Goal: Information Seeking & Learning: Learn about a topic

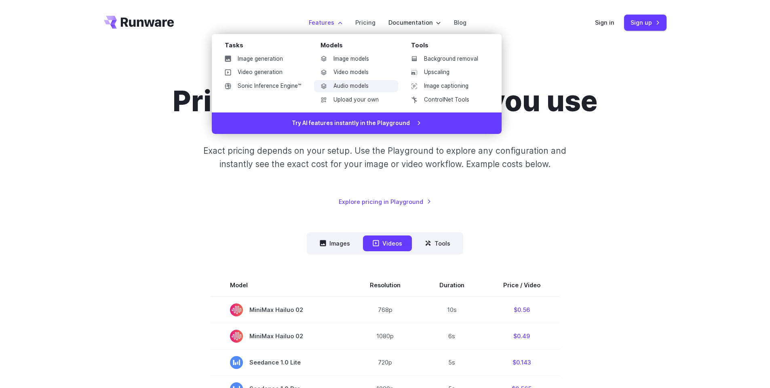
click at [349, 82] on link "Audio models" at bounding box center [356, 86] width 84 height 12
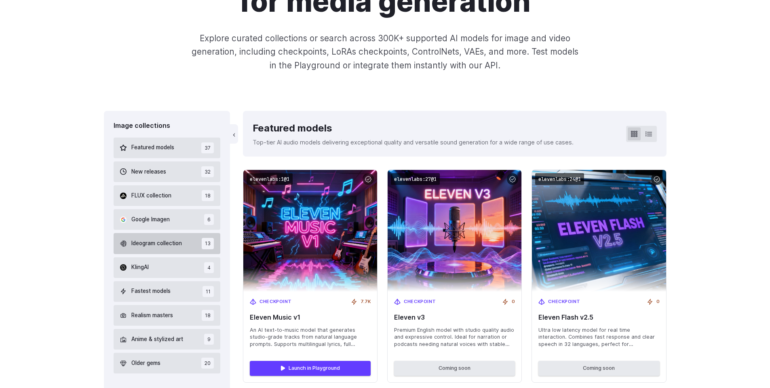
scroll to position [194, 0]
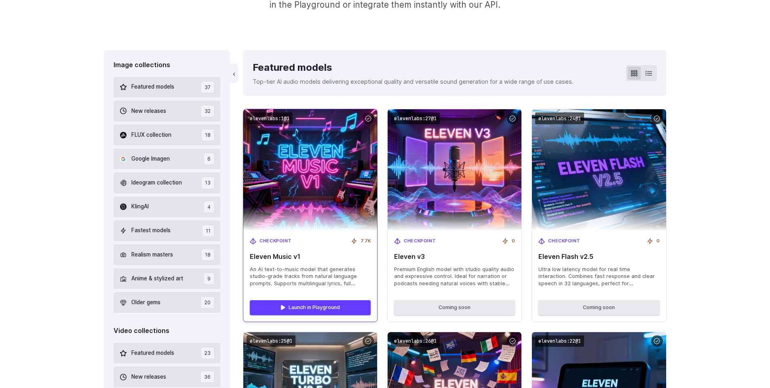
click at [286, 268] on span "An AI text-to-music model that generates studio-grade tracks from natural langu…" at bounding box center [310, 277] width 121 height 22
click at [324, 274] on span "An AI text-to-music model that generates studio-grade tracks from natural langu…" at bounding box center [310, 277] width 121 height 22
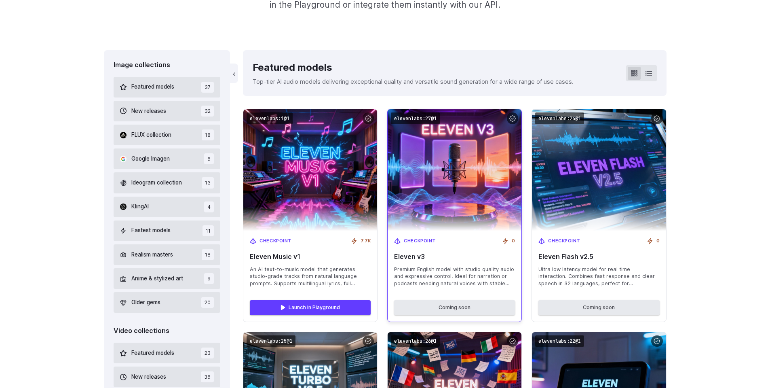
click at [407, 258] on span "Eleven v3" at bounding box center [454, 257] width 121 height 8
drag, startPoint x: 407, startPoint y: 258, endPoint x: 422, endPoint y: 276, distance: 23.2
click at [422, 276] on div "Checkpoint 0 Eleven v3 Premium English model with studio quality audio and expr…" at bounding box center [455, 262] width 134 height 63
click at [422, 276] on span "Premium English model with studio quality audio and expressive control. Ideal f…" at bounding box center [454, 277] width 121 height 22
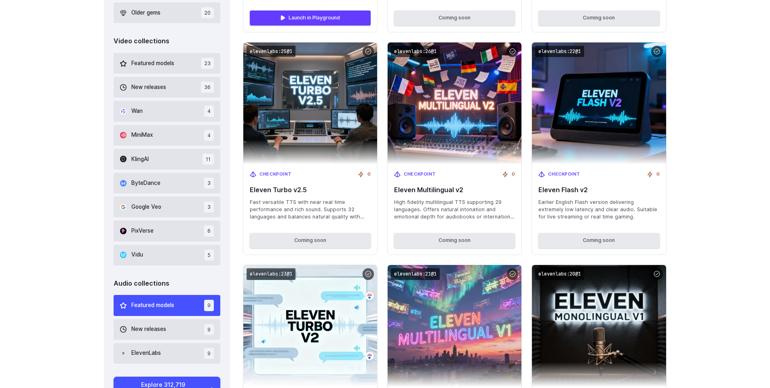
scroll to position [485, 0]
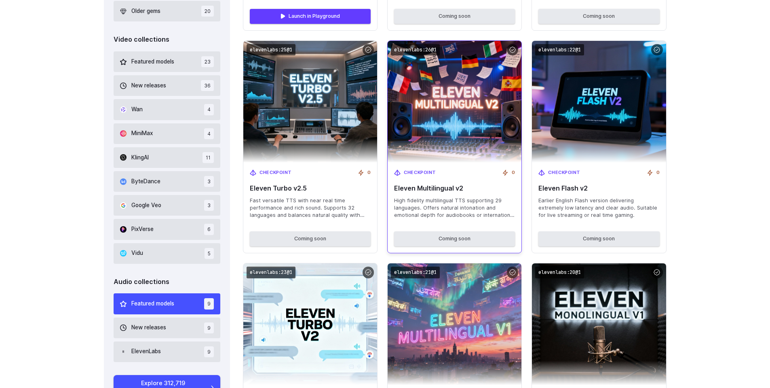
click at [426, 210] on span "High fidelity multilingual TTS supporting 29 languages. Offers natural intonati…" at bounding box center [454, 208] width 121 height 22
click at [466, 210] on span "High fidelity multilingual TTS supporting 29 languages. Offers natural intonati…" at bounding box center [454, 208] width 121 height 22
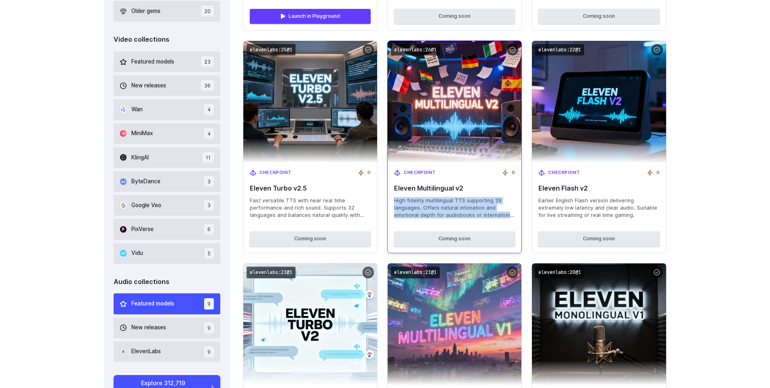
click at [466, 210] on span "High fidelity multilingual TTS supporting 29 languages. Offers natural intonati…" at bounding box center [454, 208] width 121 height 22
click at [475, 207] on span "High fidelity multilingual TTS supporting 29 languages. Offers natural intonati…" at bounding box center [454, 208] width 121 height 22
click at [466, 203] on span "High fidelity multilingual TTS supporting 29 languages. Offers natural intonati…" at bounding box center [454, 208] width 121 height 22
drag, startPoint x: 466, startPoint y: 203, endPoint x: 450, endPoint y: 201, distance: 16.7
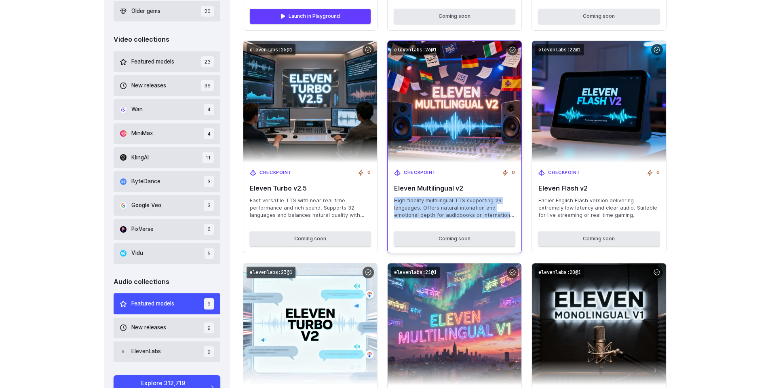
click at [450, 201] on span "High fidelity multilingual TTS supporting 29 languages. Offers natural intonati…" at bounding box center [454, 208] width 121 height 22
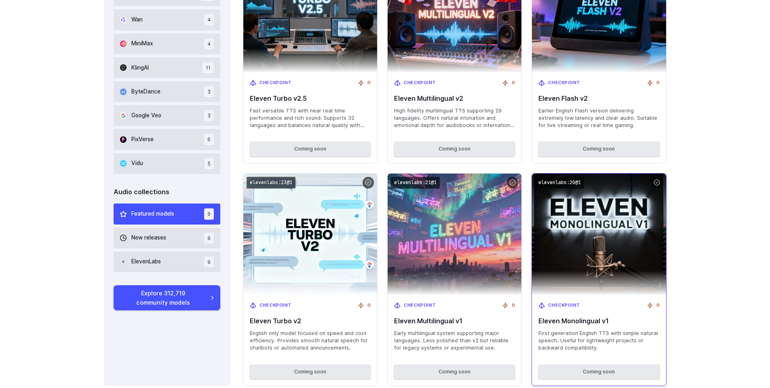
scroll to position [679, 0]
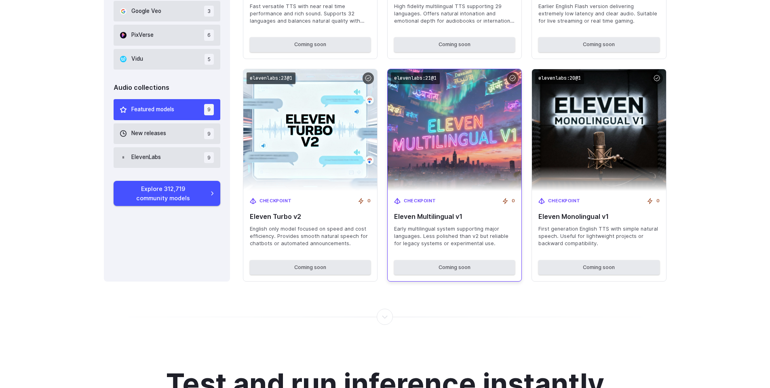
click at [456, 234] on span "Early multilingual system supporting major languages. Less polished than v2 but…" at bounding box center [454, 236] width 121 height 22
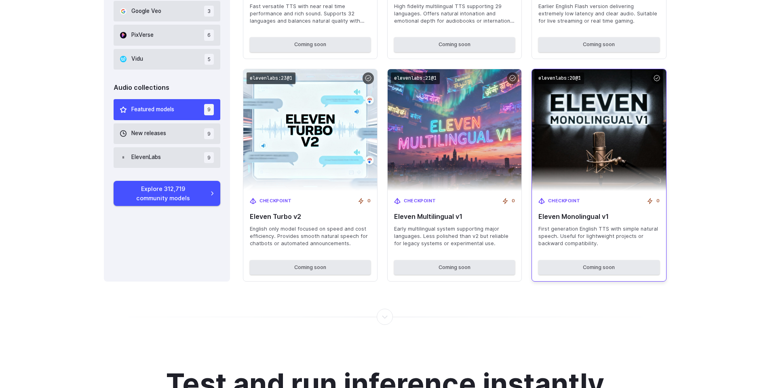
click at [594, 228] on span "First generation English TTS with simple natural speech. Useful for lightweight…" at bounding box center [598, 236] width 121 height 22
click at [591, 228] on span "First generation English TTS with simple natural speech. Useful for lightweight…" at bounding box center [598, 236] width 121 height 22
click at [631, 226] on span "First generation English TTS with simple natural speech. Useful for lightweight…" at bounding box center [598, 236] width 121 height 22
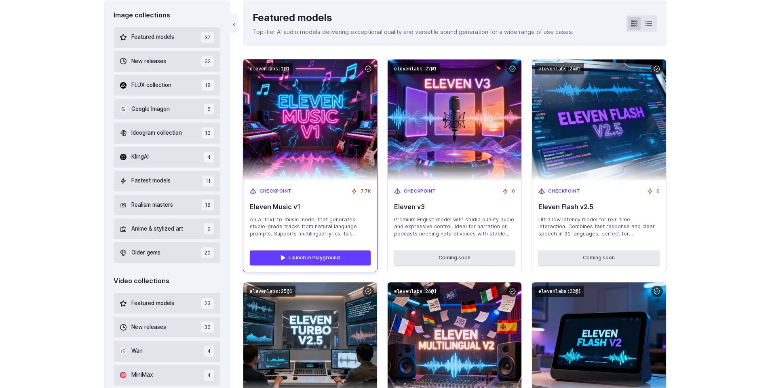
scroll to position [243, 0]
